Goal: Information Seeking & Learning: Understand process/instructions

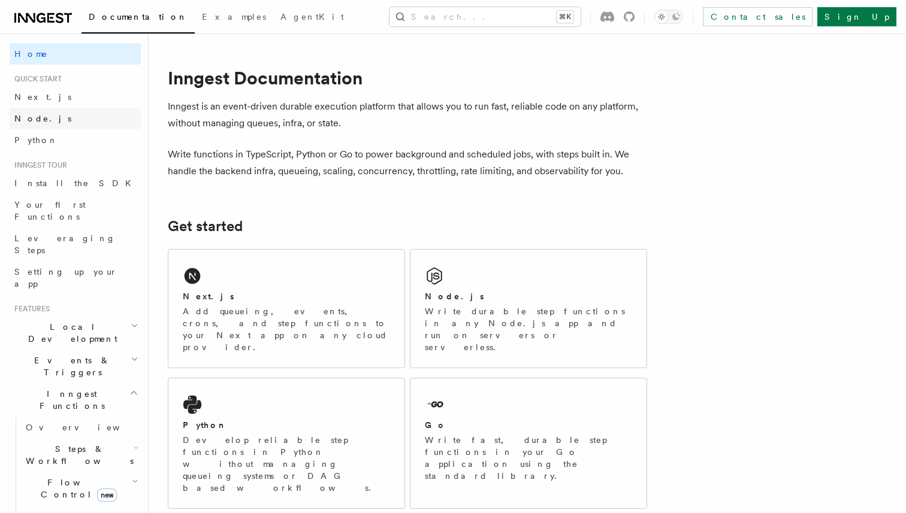
click at [47, 108] on link "Node.js" at bounding box center [75, 119] width 131 height 22
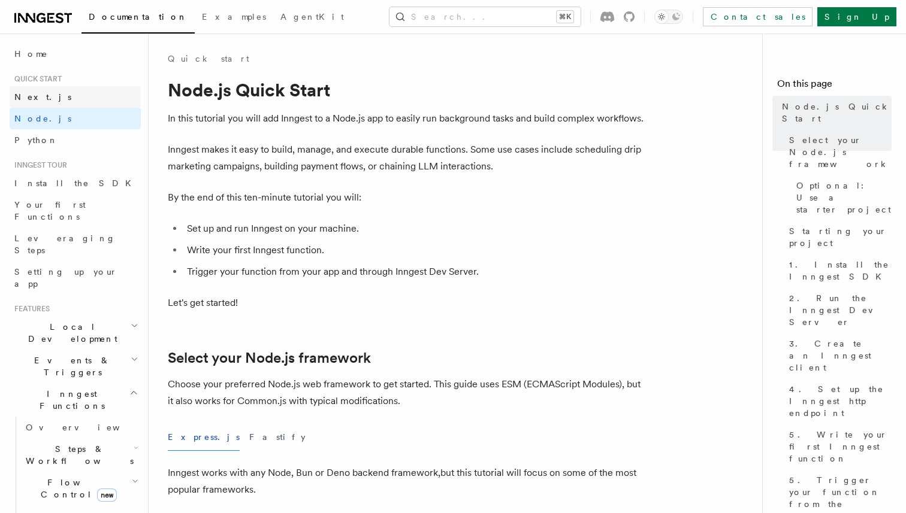
click at [57, 98] on link "Next.js" at bounding box center [75, 97] width 131 height 22
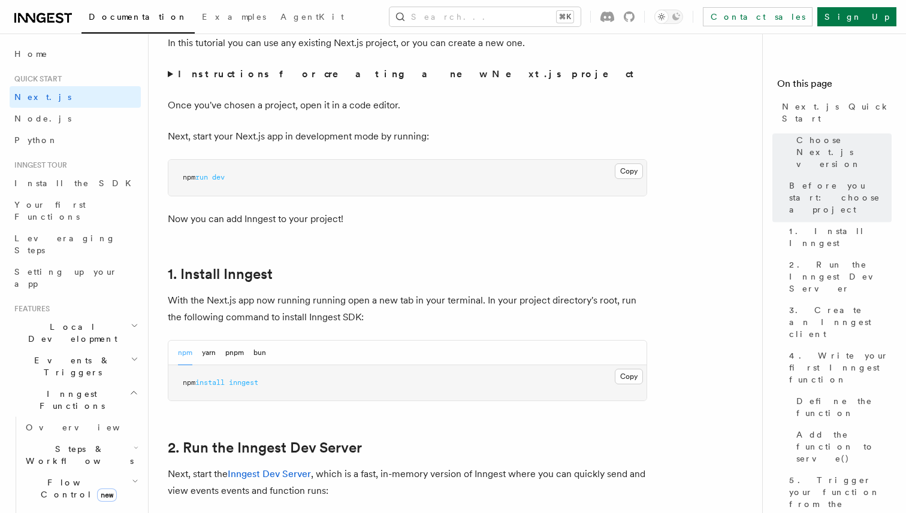
scroll to position [472, 0]
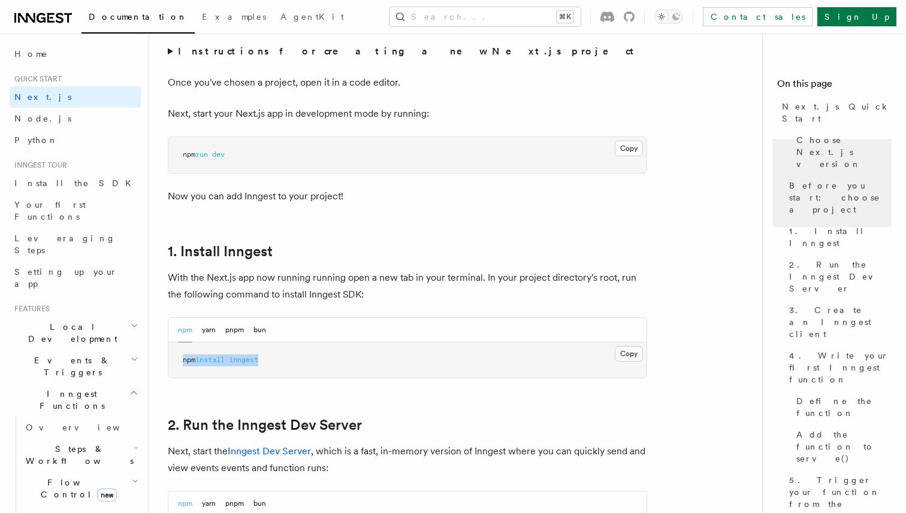
drag, startPoint x: 274, startPoint y: 359, endPoint x: 183, endPoint y: 356, distance: 90.5
click at [183, 356] on pre "npm install inngest" at bounding box center [407, 361] width 478 height 36
copy span "npm install inngest"
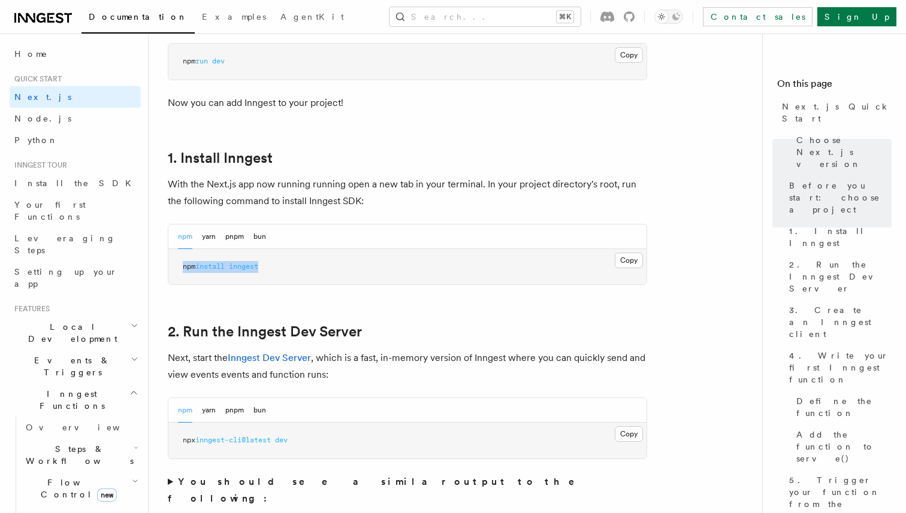
scroll to position [638, 0]
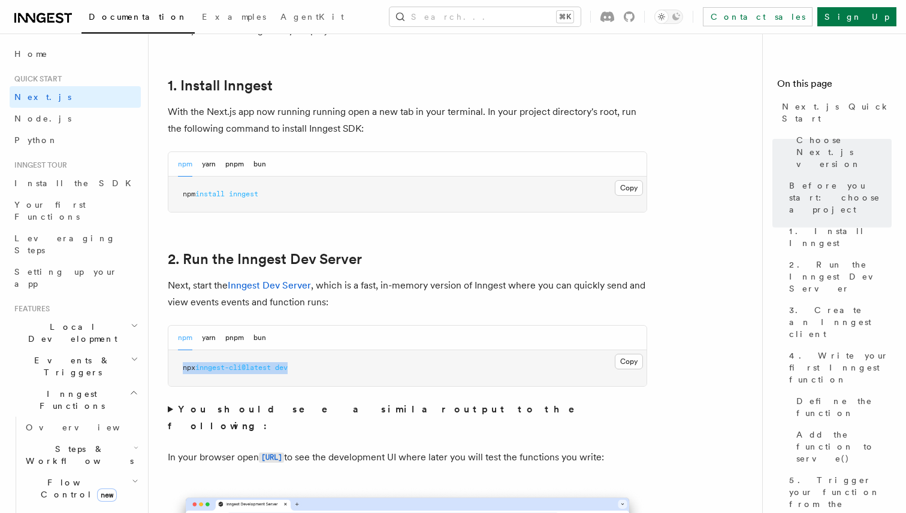
drag, startPoint x: 308, startPoint y: 370, endPoint x: 181, endPoint y: 371, distance: 127.6
click at [181, 371] on pre "npx inngest-cli@latest dev" at bounding box center [407, 368] width 478 height 36
copy span "npx inngest-cli@latest dev"
